Goal: Find specific page/section: Find specific page/section

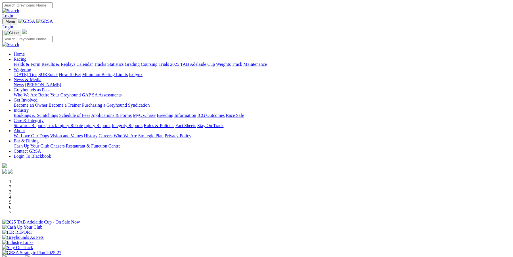
scroll to position [113, 0]
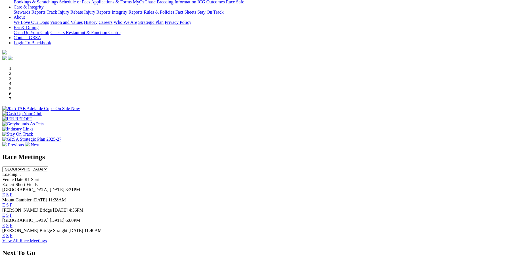
click at [12, 203] on link "F" at bounding box center [11, 205] width 3 height 5
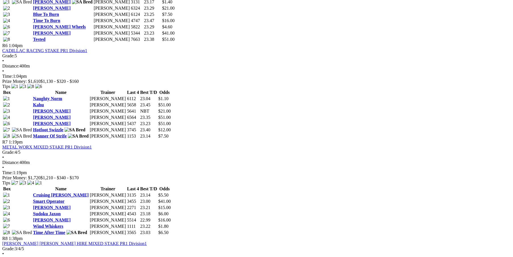
scroll to position [681, 0]
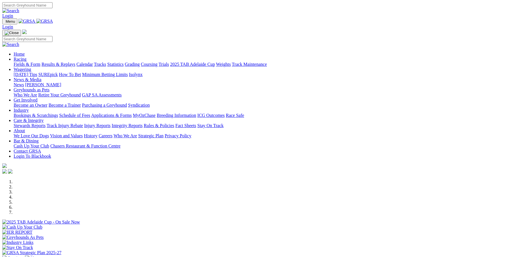
scroll to position [113, 0]
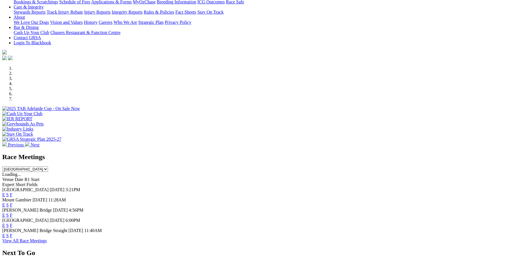
click at [12, 213] on link "F" at bounding box center [11, 215] width 3 height 5
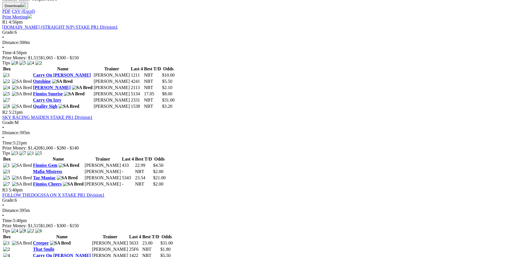
scroll to position [265, 0]
